Goal: Task Accomplishment & Management: Manage account settings

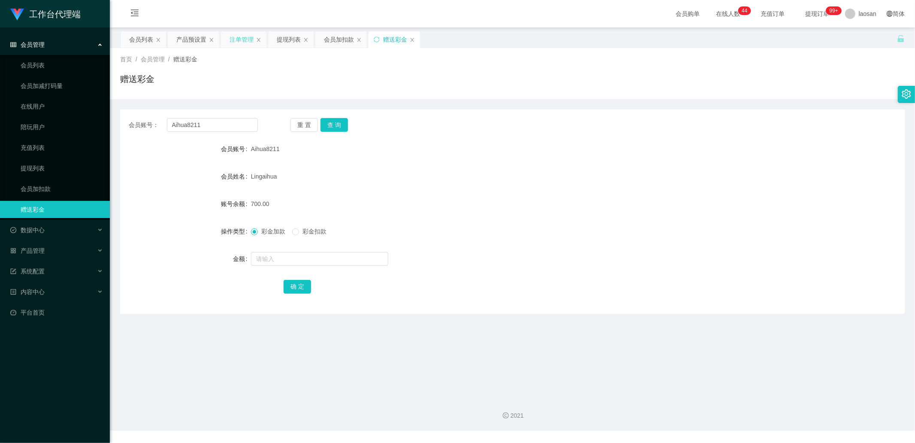
click at [230, 39] on div "注单管理" at bounding box center [242, 39] width 24 height 16
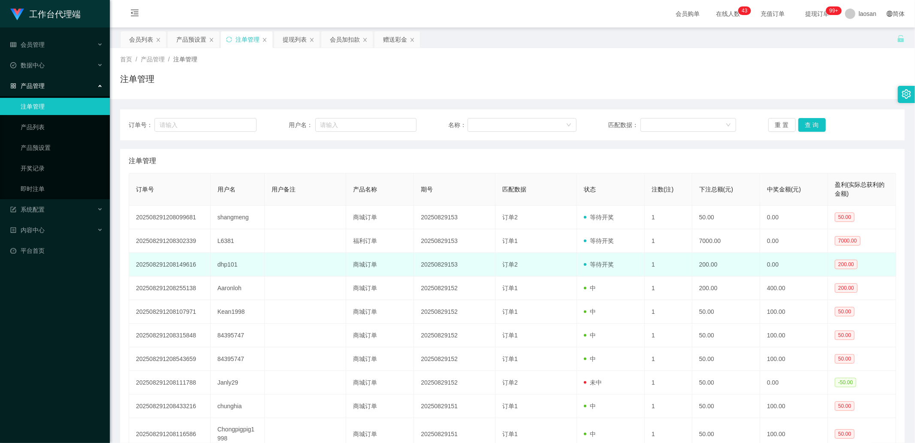
scroll to position [76, 0]
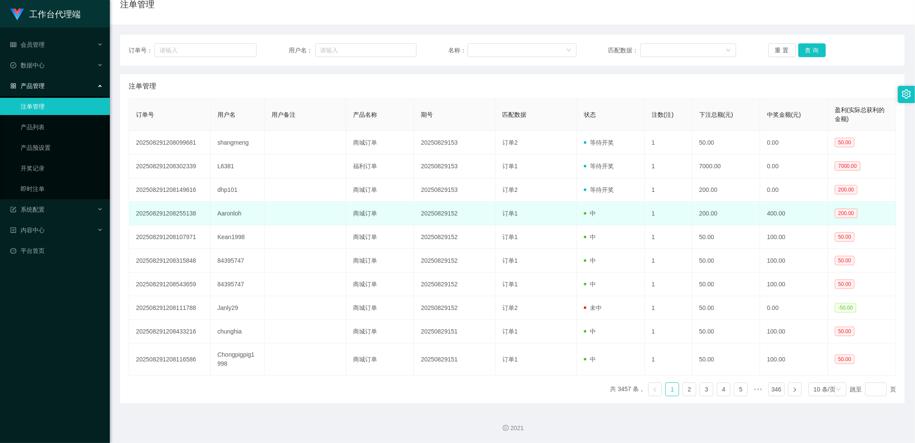
click at [236, 213] on td "Aaronloh" at bounding box center [238, 214] width 54 height 24
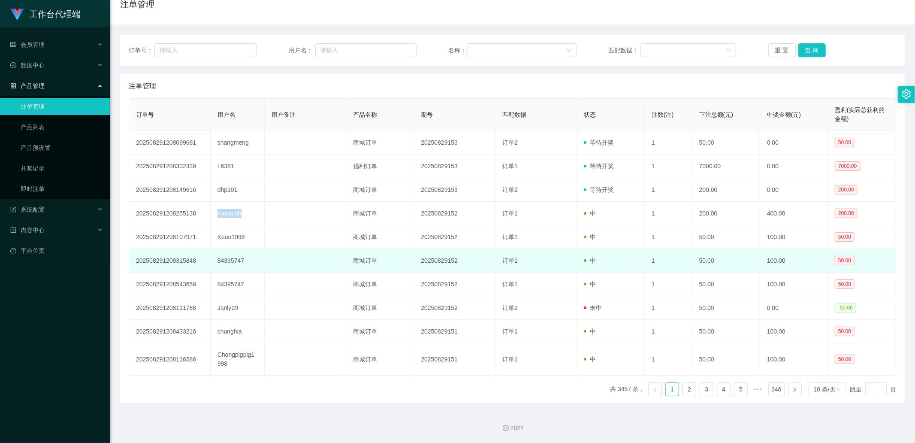
copy td "Aaronloh"
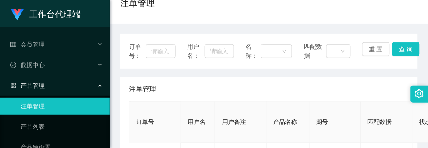
click at [404, 9] on div "注单管理" at bounding box center [268, 7] width 297 height 20
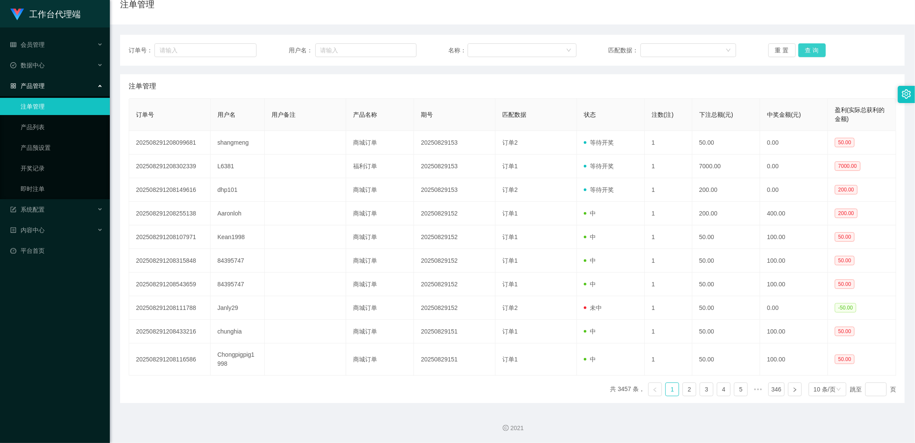
click at [809, 48] on button "查 询" at bounding box center [811, 50] width 27 height 14
click at [809, 48] on div "重 置 查 询" at bounding box center [832, 50] width 128 height 14
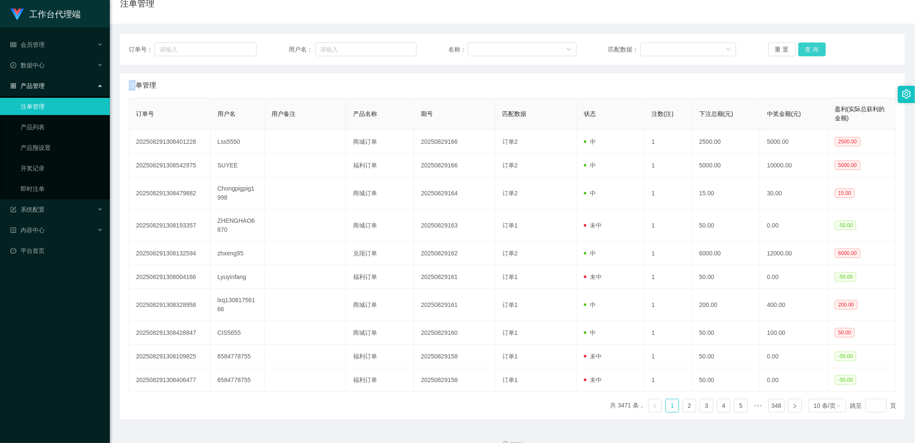
click at [809, 48] on button "查 询" at bounding box center [811, 49] width 27 height 14
click at [809, 48] on div "重 置 查 询" at bounding box center [832, 49] width 128 height 14
click at [809, 48] on button "查 询" at bounding box center [816, 49] width 37 height 14
click at [809, 48] on div "重 置 查 询" at bounding box center [832, 49] width 128 height 14
click at [809, 48] on button "查 询" at bounding box center [811, 49] width 27 height 14
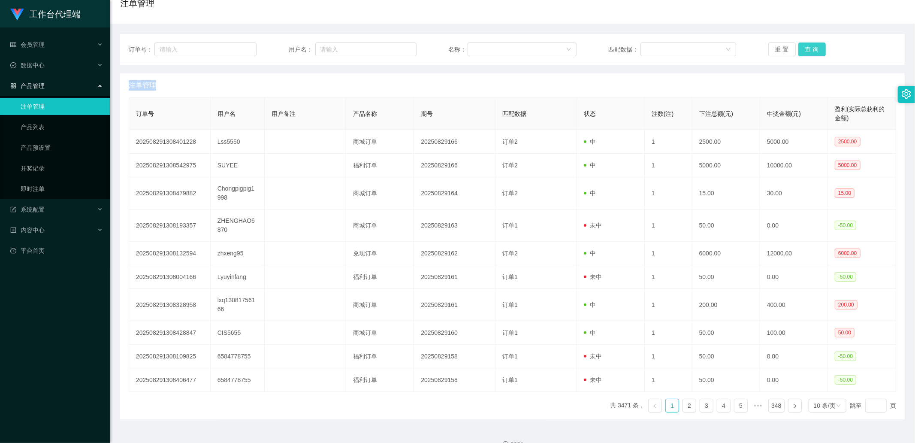
click at [811, 46] on button "查 询" at bounding box center [811, 49] width 27 height 14
click at [811, 46] on div "重 置 查 询" at bounding box center [832, 49] width 128 height 14
click at [811, 46] on button "查 询" at bounding box center [811, 49] width 27 height 14
click at [811, 46] on div "重 置 查 询" at bounding box center [832, 49] width 128 height 14
click at [811, 46] on button "查 询" at bounding box center [816, 49] width 37 height 14
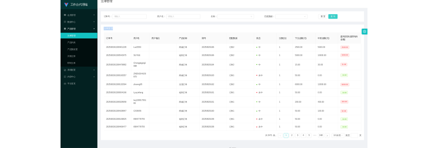
scroll to position [0, 0]
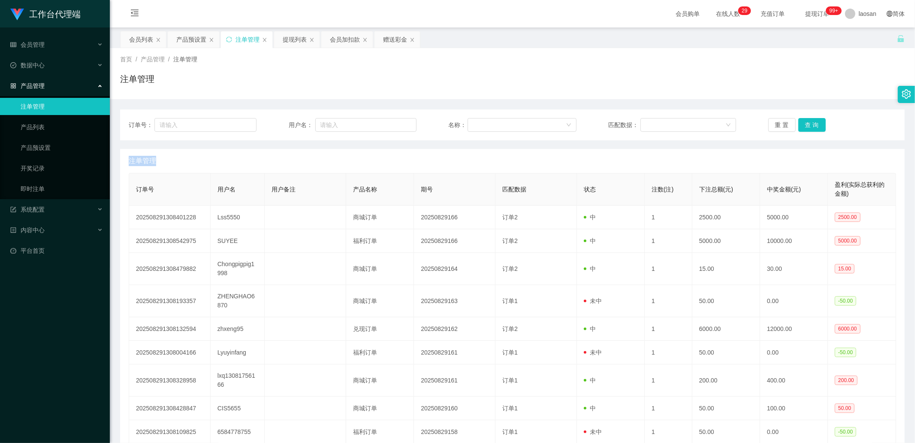
click at [192, 41] on div "产品预设置" at bounding box center [191, 39] width 30 height 16
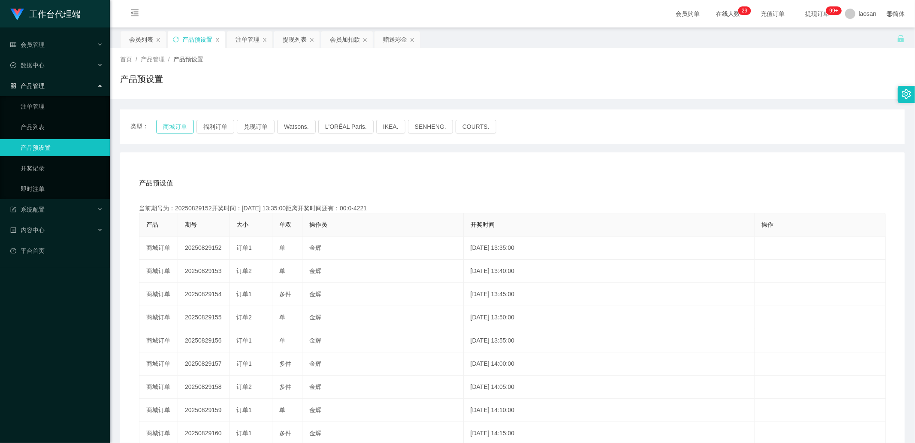
click at [172, 123] on button "商城订单" at bounding box center [175, 127] width 38 height 14
drag, startPoint x: 240, startPoint y: 44, endPoint x: 266, endPoint y: 59, distance: 29.6
click at [240, 44] on div "注单管理" at bounding box center [248, 39] width 24 height 16
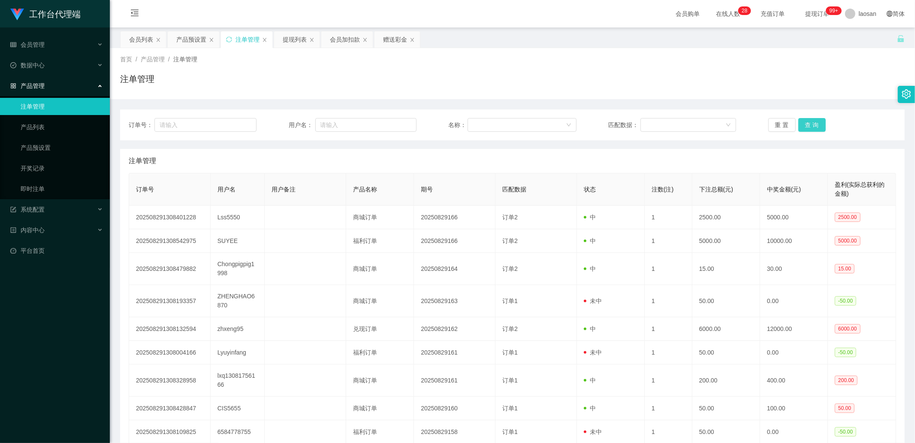
click at [811, 119] on button "查 询" at bounding box center [811, 125] width 27 height 14
click at [812, 121] on div "重 置 查 询" at bounding box center [832, 125] width 128 height 14
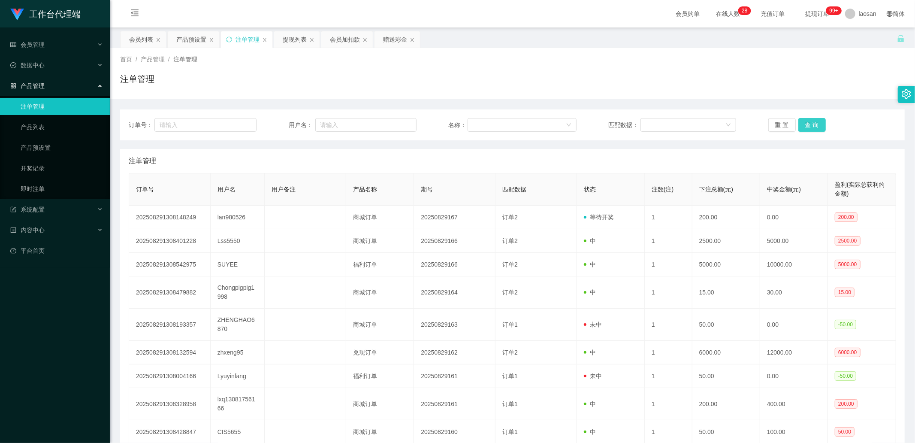
click at [813, 121] on button "查 询" at bounding box center [811, 125] width 27 height 14
click at [813, 121] on button "查 询" at bounding box center [816, 125] width 37 height 14
click at [813, 121] on div "重 置 查 询" at bounding box center [832, 125] width 128 height 14
click at [813, 121] on button "查 询" at bounding box center [811, 125] width 27 height 14
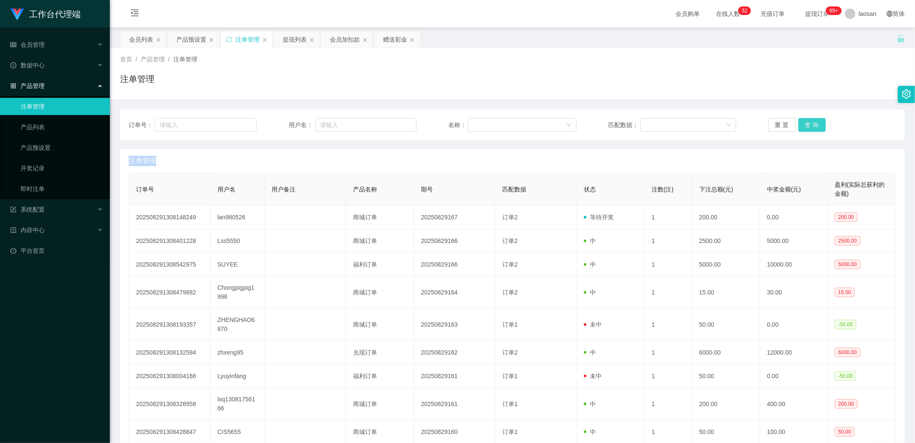
click at [812, 120] on button "查 询" at bounding box center [811, 125] width 27 height 14
click at [812, 120] on div "重 置 查 询" at bounding box center [832, 125] width 128 height 14
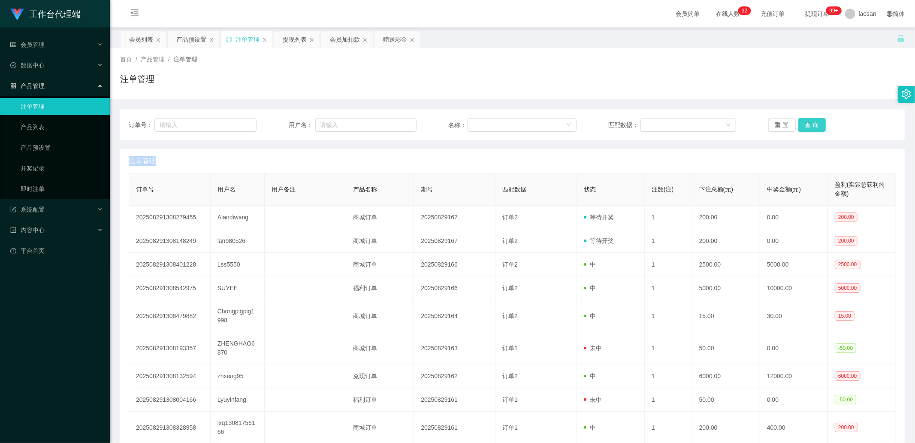
click at [812, 120] on button "查 询" at bounding box center [811, 125] width 27 height 14
click at [812, 120] on div "重 置 查 询" at bounding box center [832, 125] width 128 height 14
click at [821, 122] on button "查 询" at bounding box center [811, 125] width 27 height 14
click at [821, 122] on div "重 置 查 询" at bounding box center [832, 125] width 128 height 14
click at [821, 122] on button "查 询" at bounding box center [811, 125] width 27 height 14
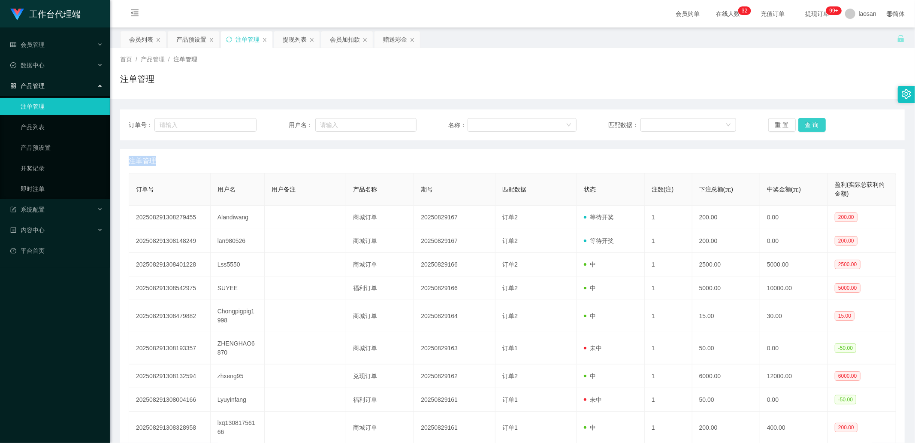
click at [821, 122] on div "重 置 查 询" at bounding box center [832, 125] width 128 height 14
click at [807, 121] on button "查 询" at bounding box center [811, 125] width 27 height 14
click at [807, 121] on div "重 置 查 询" at bounding box center [832, 125] width 128 height 14
click at [807, 121] on button "查 询" at bounding box center [811, 125] width 27 height 14
click at [807, 121] on div "重 置 查 询" at bounding box center [832, 125] width 128 height 14
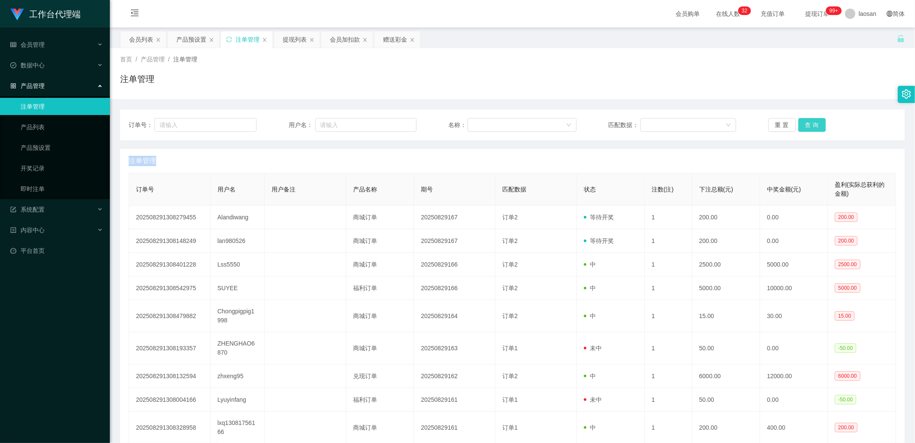
drag, startPoint x: 807, startPoint y: 121, endPoint x: 717, endPoint y: 144, distance: 92.2
click at [807, 121] on button "查 询" at bounding box center [811, 125] width 27 height 14
click at [818, 129] on button "查 询" at bounding box center [811, 125] width 27 height 14
click at [818, 129] on div "重 置 查 询" at bounding box center [832, 125] width 128 height 14
click at [818, 129] on button "查 询" at bounding box center [811, 125] width 27 height 14
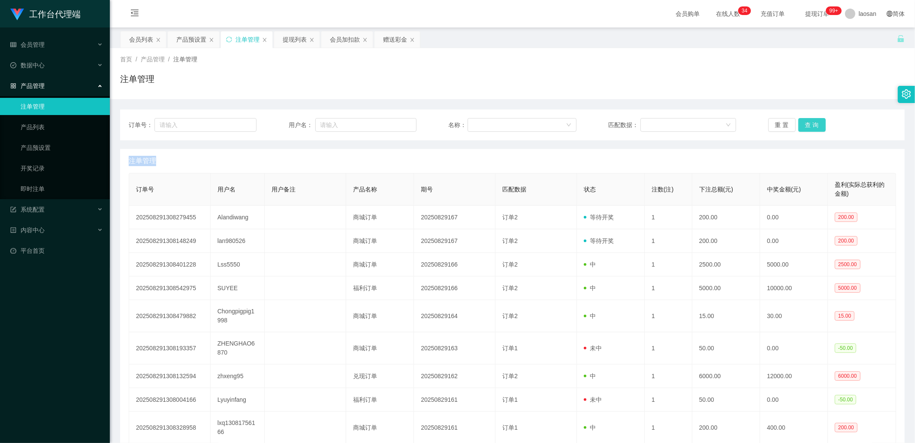
click at [816, 122] on button "查 询" at bounding box center [811, 125] width 27 height 14
click at [816, 122] on div "重 置 查 询" at bounding box center [832, 125] width 128 height 14
click at [816, 122] on button "查 询" at bounding box center [811, 125] width 27 height 14
